Goal: Task Accomplishment & Management: Complete application form

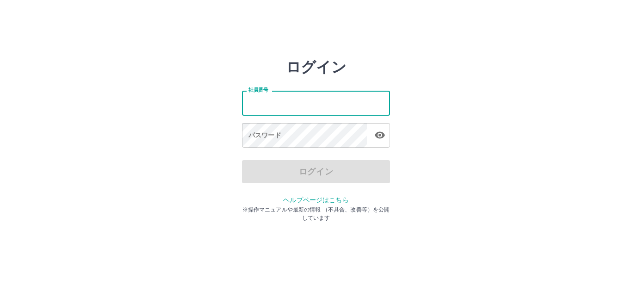
click at [286, 104] on input "社員番号" at bounding box center [316, 103] width 148 height 25
type input "*******"
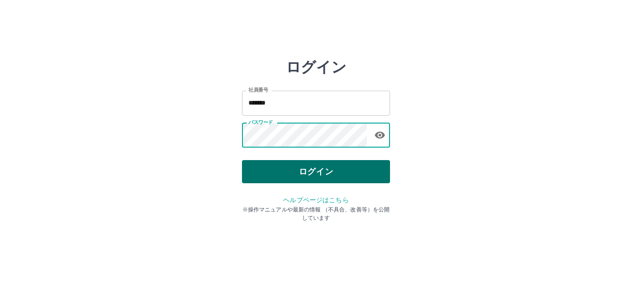
click at [267, 174] on button "ログイン" at bounding box center [316, 171] width 148 height 23
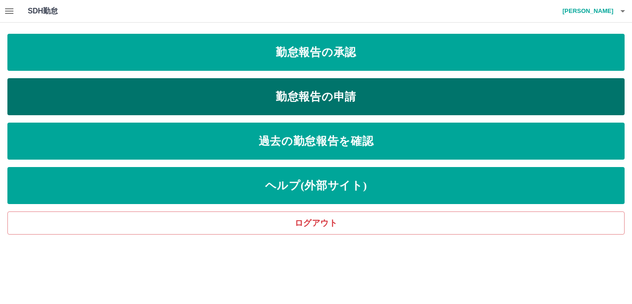
click at [307, 103] on link "勤怠報告の申請" at bounding box center [315, 96] width 617 height 37
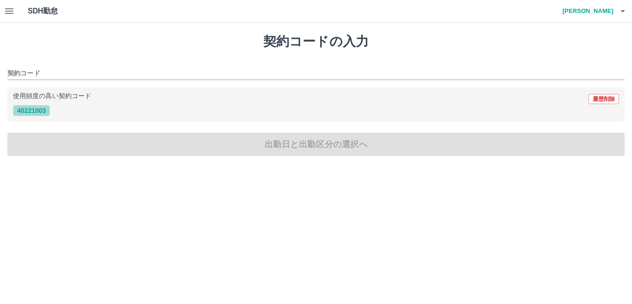
click at [41, 111] on button "40221003" at bounding box center [31, 110] width 37 height 11
type input "********"
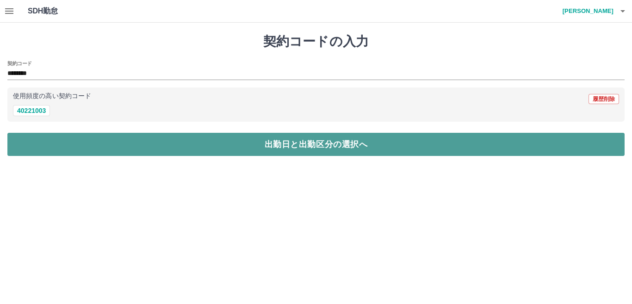
click at [51, 138] on button "出勤日と出勤区分の選択へ" at bounding box center [315, 144] width 617 height 23
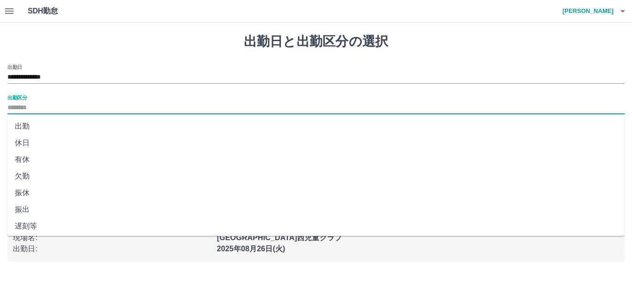
click at [40, 105] on input "出勤区分" at bounding box center [315, 108] width 617 height 12
click at [27, 125] on li "出勤" at bounding box center [315, 126] width 617 height 17
type input "**"
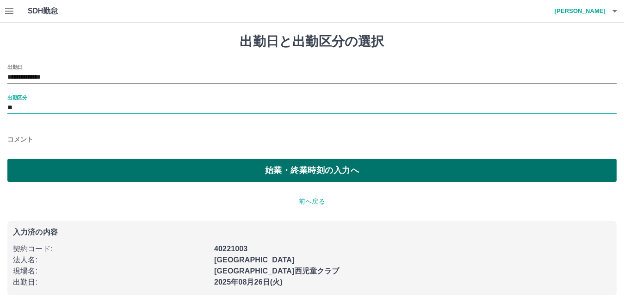
click at [81, 167] on button "始業・終業時刻の入力へ" at bounding box center [311, 170] width 609 height 23
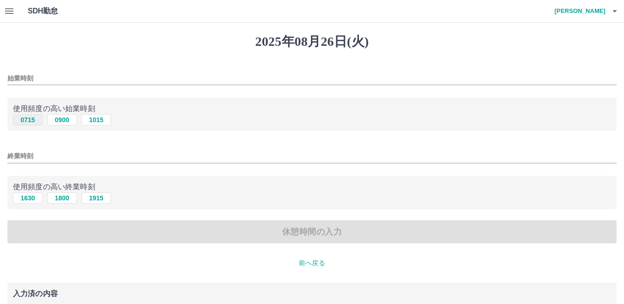
click at [29, 118] on button "0715" at bounding box center [28, 119] width 30 height 11
type input "****"
click at [25, 197] on button "1630" at bounding box center [28, 198] width 30 height 11
type input "****"
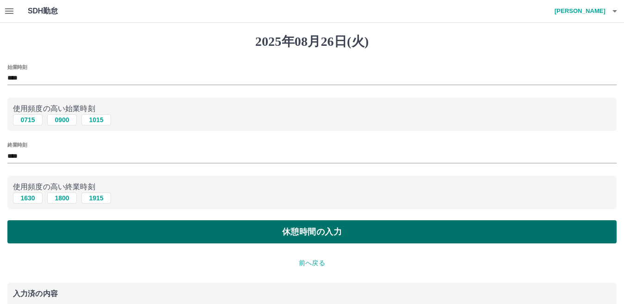
click at [50, 235] on button "休憩時間の入力" at bounding box center [311, 231] width 609 height 23
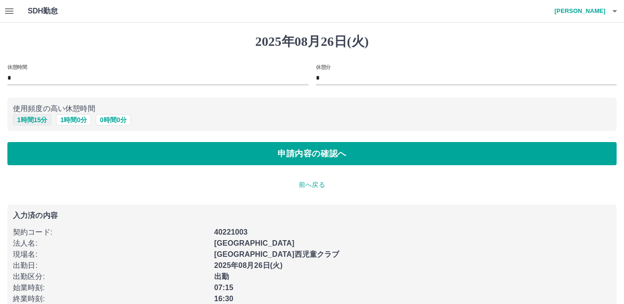
click at [37, 119] on button "1 時間 15 分" at bounding box center [32, 119] width 38 height 11
type input "*"
type input "**"
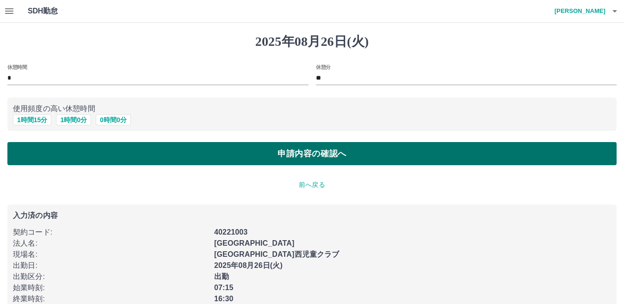
click at [75, 160] on button "申請内容の確認へ" at bounding box center [311, 153] width 609 height 23
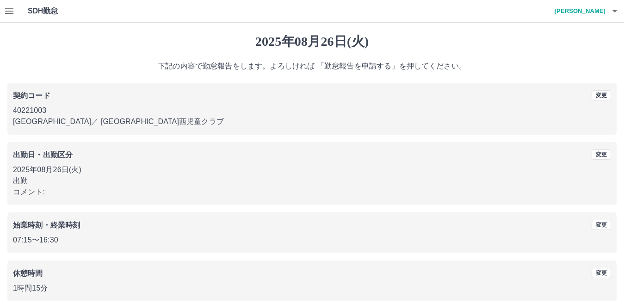
scroll to position [43, 0]
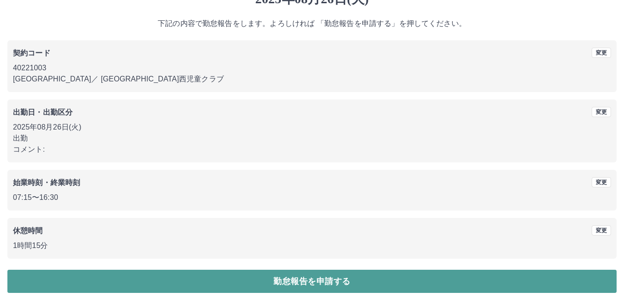
click at [183, 275] on button "勤怠報告を申請する" at bounding box center [311, 281] width 609 height 23
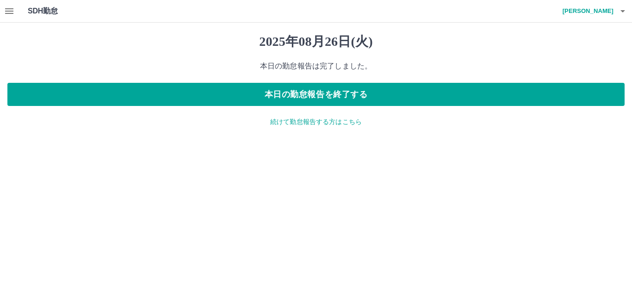
click at [10, 13] on icon "button" at bounding box center [9, 11] width 8 height 6
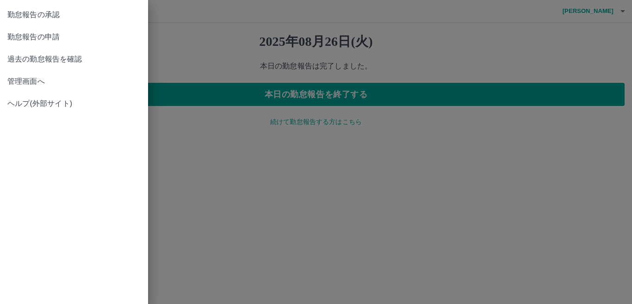
click at [41, 14] on span "勤怠報告の承認" at bounding box center [73, 14] width 133 height 11
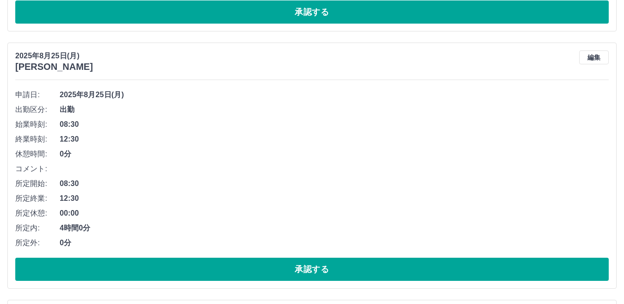
scroll to position [416, 0]
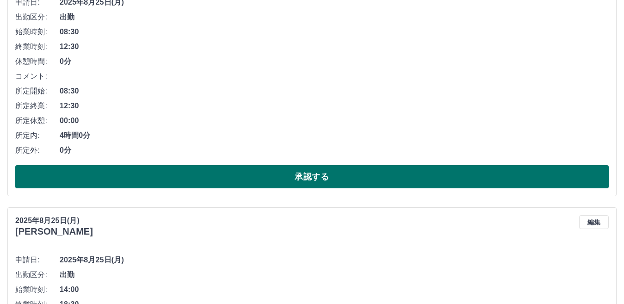
click at [112, 176] on button "承認する" at bounding box center [312, 176] width 594 height 23
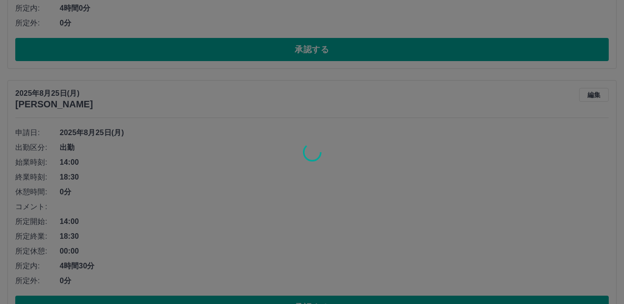
scroll to position [602, 0]
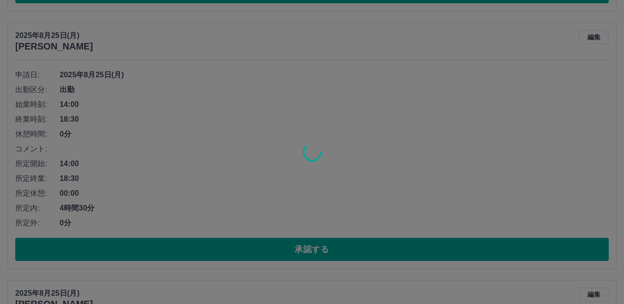
click at [143, 251] on div at bounding box center [312, 152] width 624 height 304
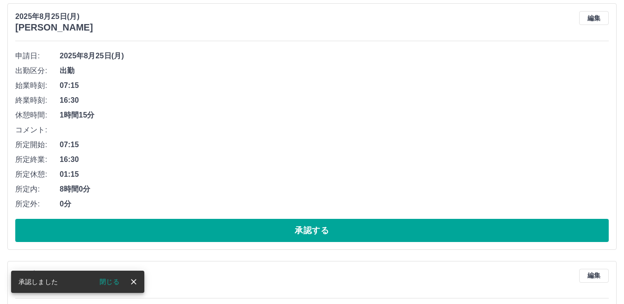
scroll to position [621, 0]
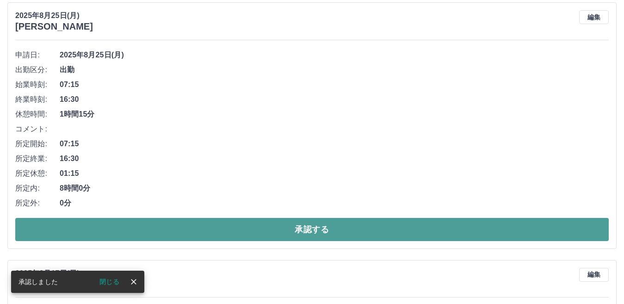
click at [185, 229] on button "承認する" at bounding box center [312, 229] width 594 height 23
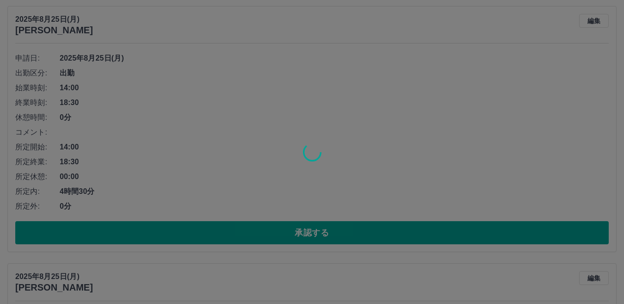
scroll to position [344, 0]
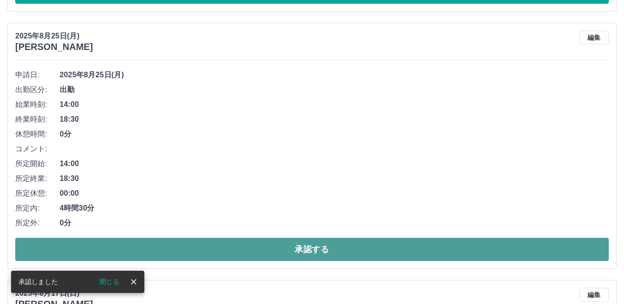
click at [227, 246] on button "承認する" at bounding box center [312, 249] width 594 height 23
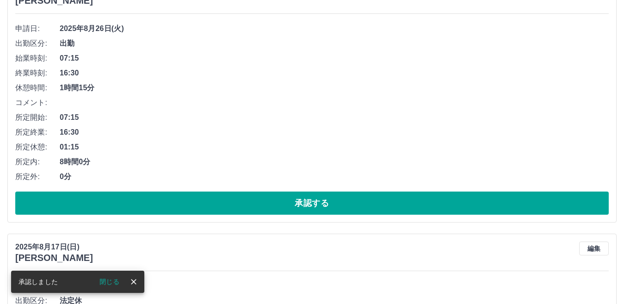
scroll to position [225, 0]
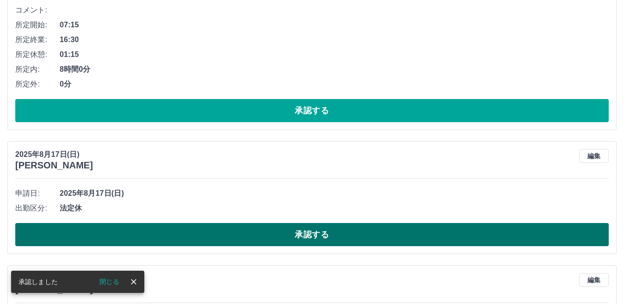
click at [227, 237] on button "承認する" at bounding box center [312, 234] width 594 height 23
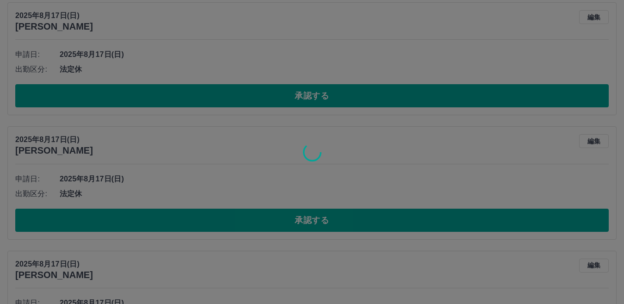
scroll to position [240, 0]
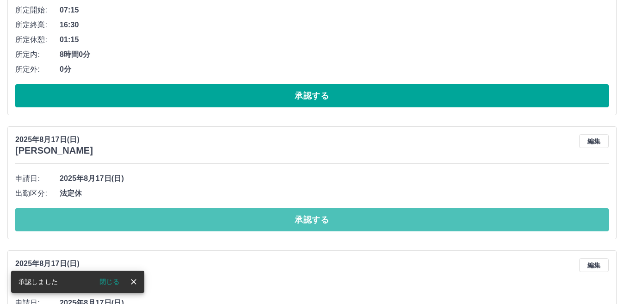
click at [196, 221] on button "承認する" at bounding box center [312, 219] width 594 height 23
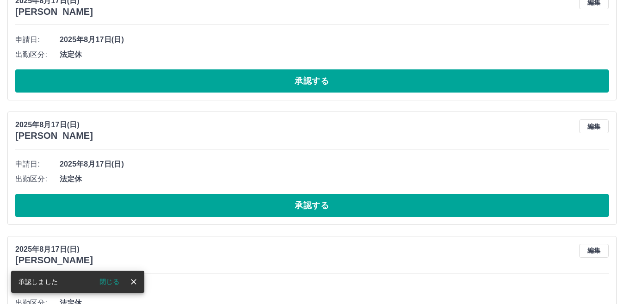
scroll to position [255, 0]
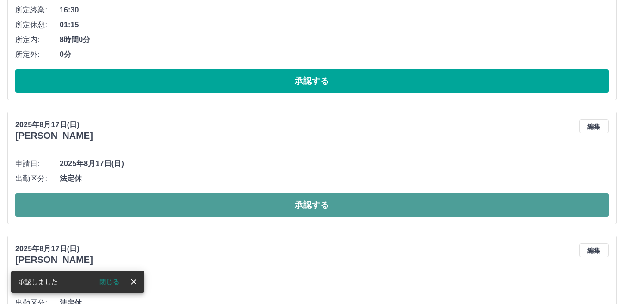
click at [217, 198] on button "承認する" at bounding box center [312, 204] width 594 height 23
click at [207, 207] on button "承認する" at bounding box center [312, 204] width 594 height 23
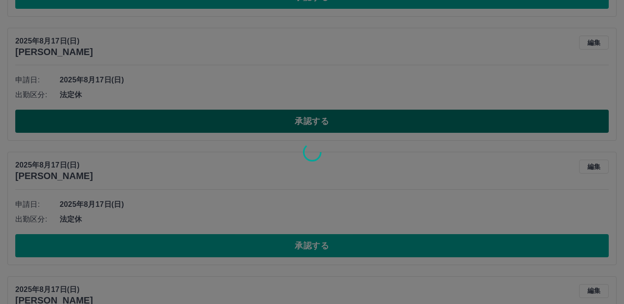
scroll to position [348, 0]
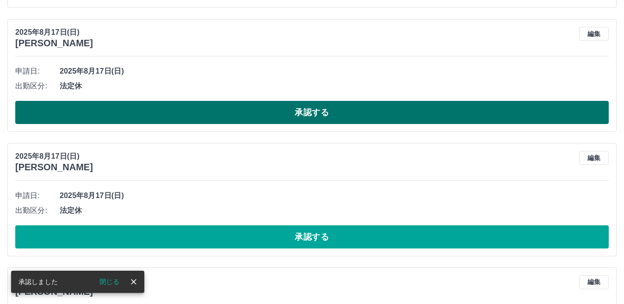
click at [194, 112] on button "承認する" at bounding box center [312, 112] width 594 height 23
click at [209, 109] on button "承認する" at bounding box center [312, 112] width 594 height 23
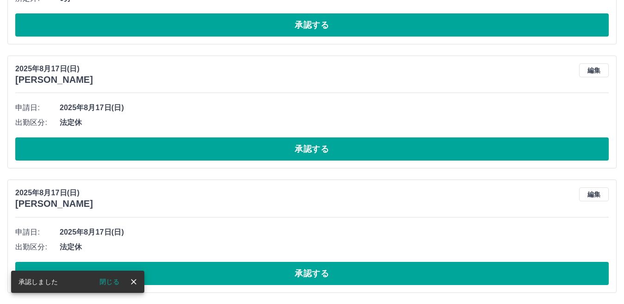
scroll to position [312, 0]
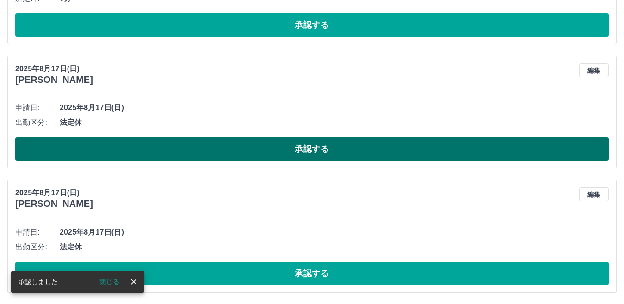
click at [230, 147] on button "承認する" at bounding box center [312, 148] width 594 height 23
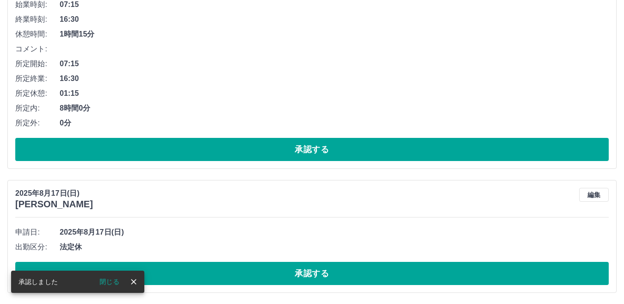
scroll to position [187, 0]
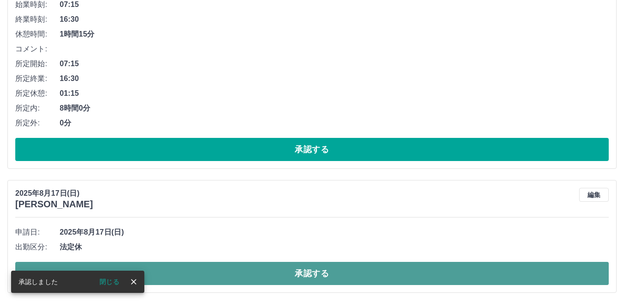
click at [228, 268] on button "承認する" at bounding box center [312, 273] width 594 height 23
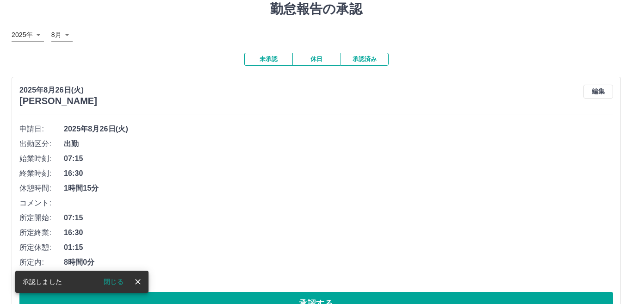
scroll to position [0, 0]
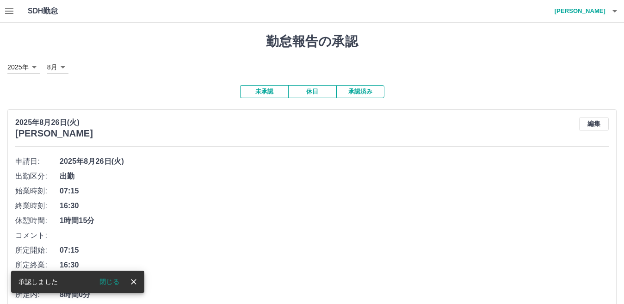
click at [614, 12] on icon "button" at bounding box center [614, 11] width 11 height 11
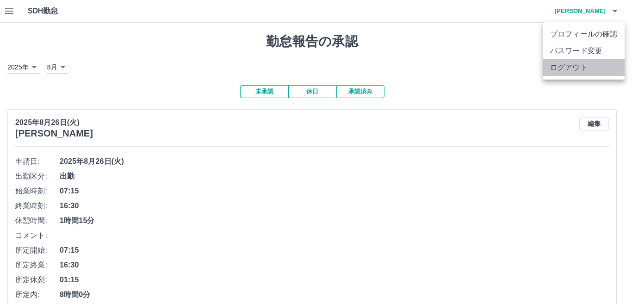
click at [571, 68] on li "ログアウト" at bounding box center [584, 67] width 82 height 17
